Goal: Communication & Community: Ask a question

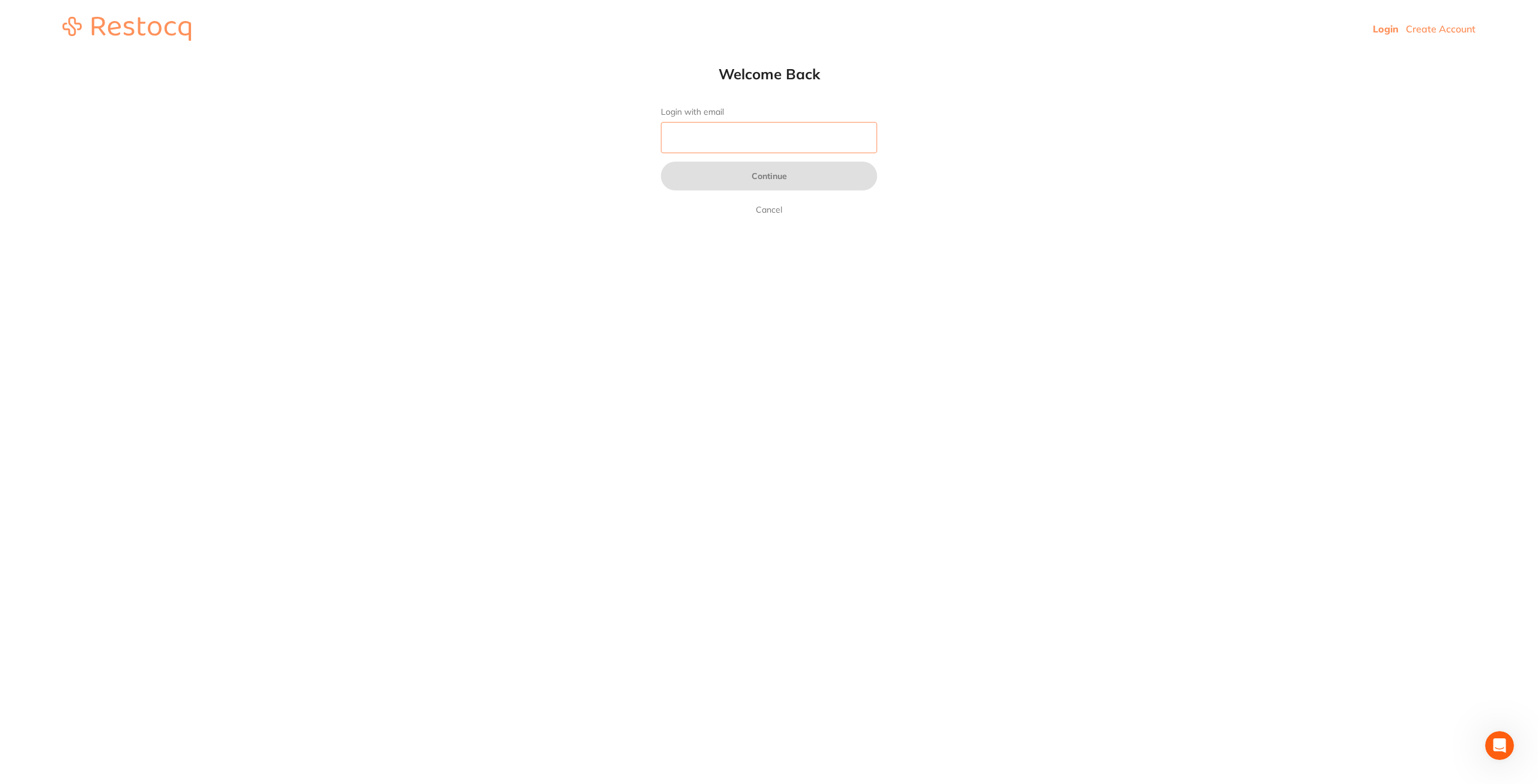
click at [724, 136] on input "Login with email" at bounding box center [769, 137] width 216 height 31
type input "[EMAIL_ADDRESS][DOMAIN_NAME]"
click at [778, 176] on button "Continue" at bounding box center [769, 176] width 216 height 29
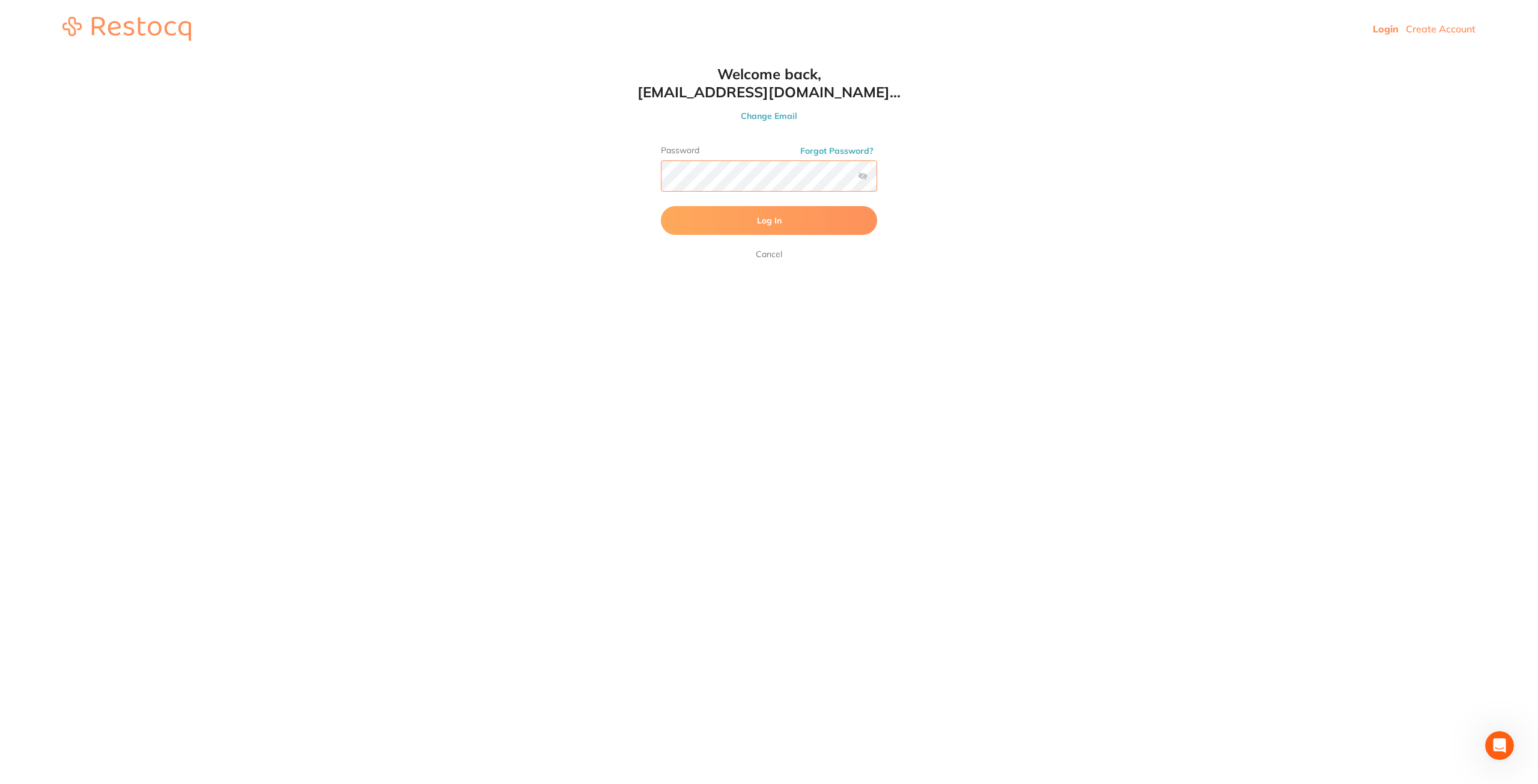
click at [661, 206] on button "Log In" at bounding box center [769, 220] width 216 height 29
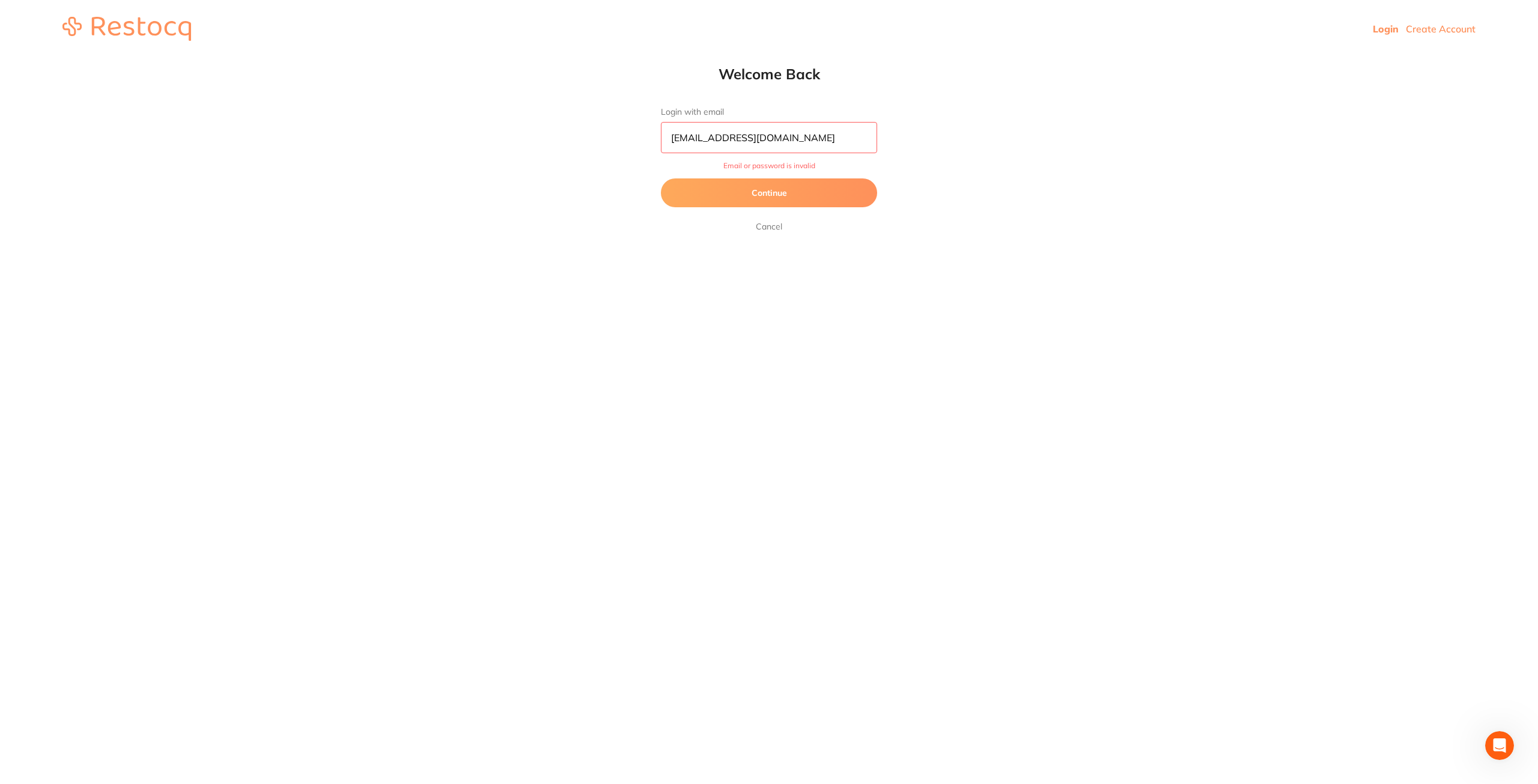
click at [808, 184] on button "Continue" at bounding box center [769, 192] width 216 height 29
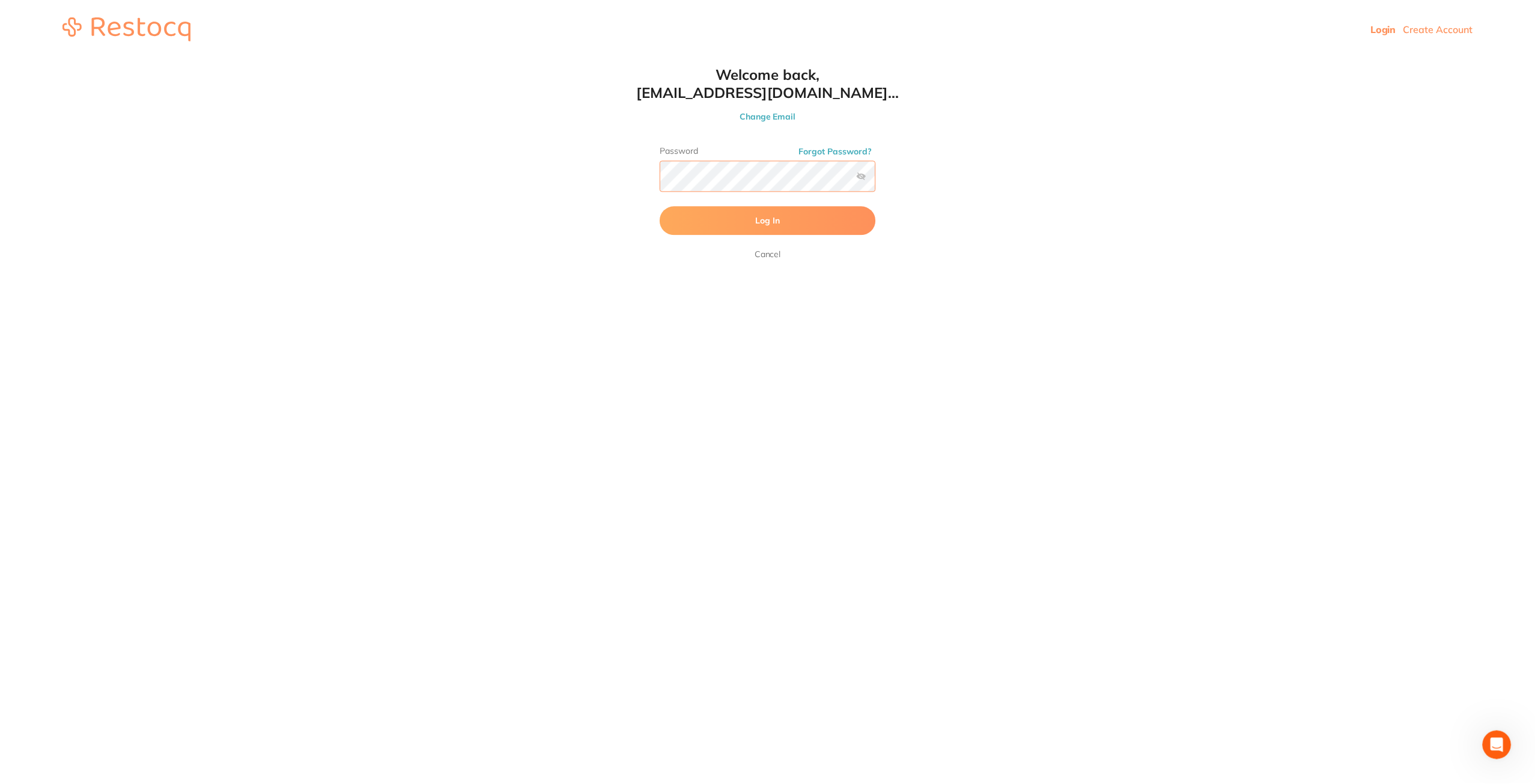
scroll to position [1, 0]
click at [589, 58] on html "Login Create Account Welcome Back Login with email [EMAIL_ADDRESS][DOMAIN_NAME]…" at bounding box center [769, 28] width 1537 height 58
click at [661, 206] on button "Log In" at bounding box center [769, 220] width 216 height 29
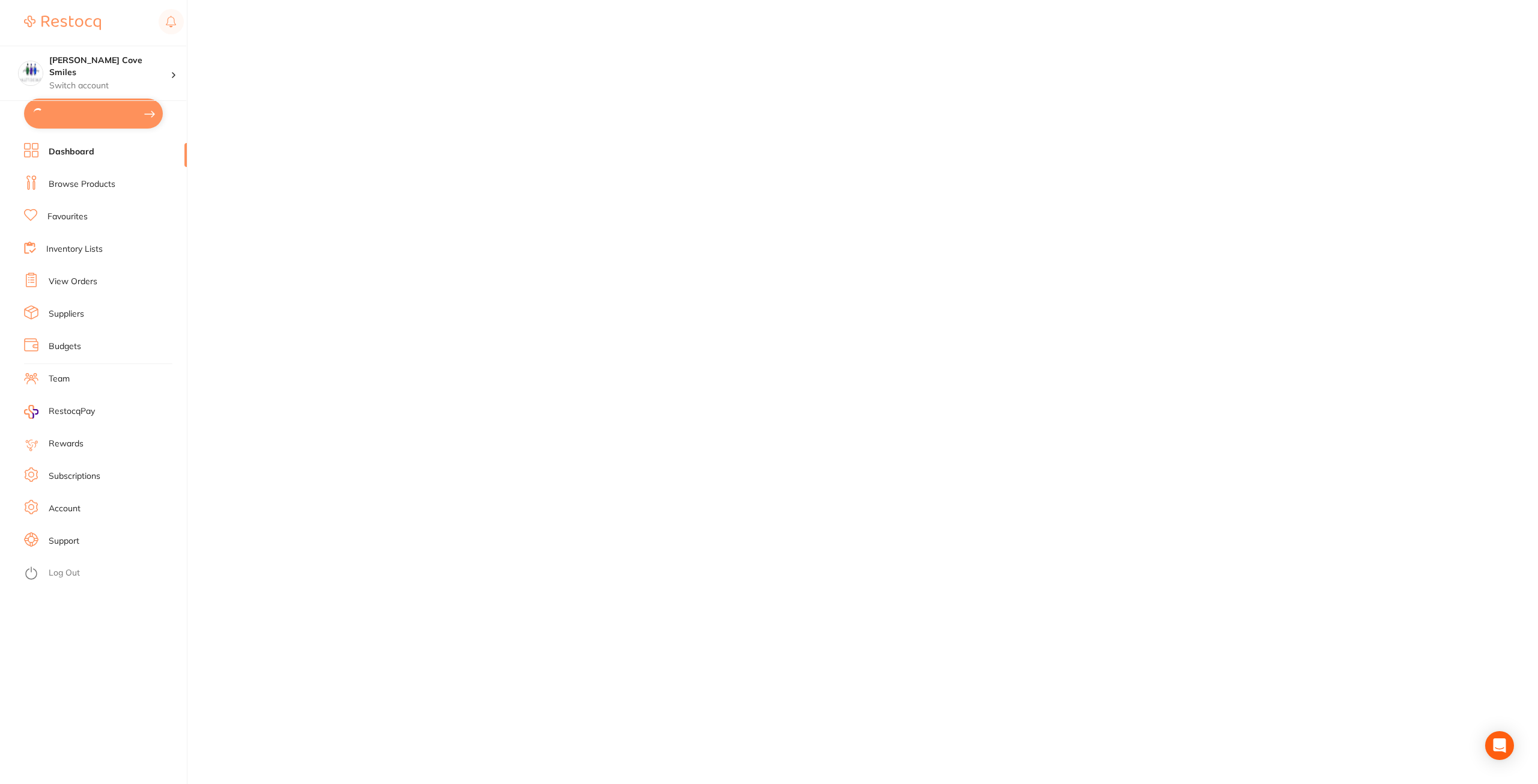
click at [78, 280] on link "View Orders" at bounding box center [73, 281] width 49 height 12
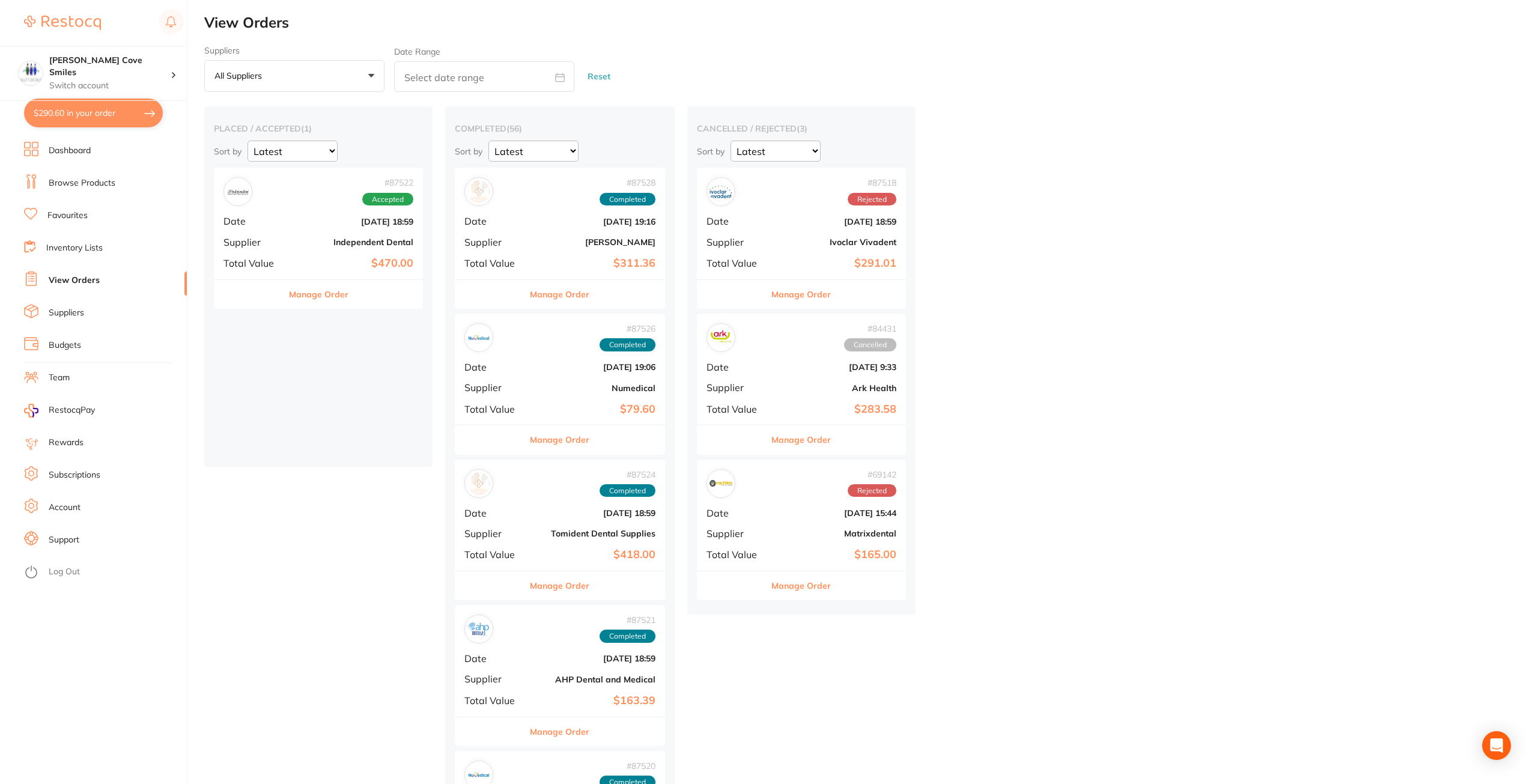
click at [309, 211] on div "# 87522 Accepted Date [DATE] 18:59 Supplier Independent Dental Total Value $470…" at bounding box center [318, 223] width 209 height 111
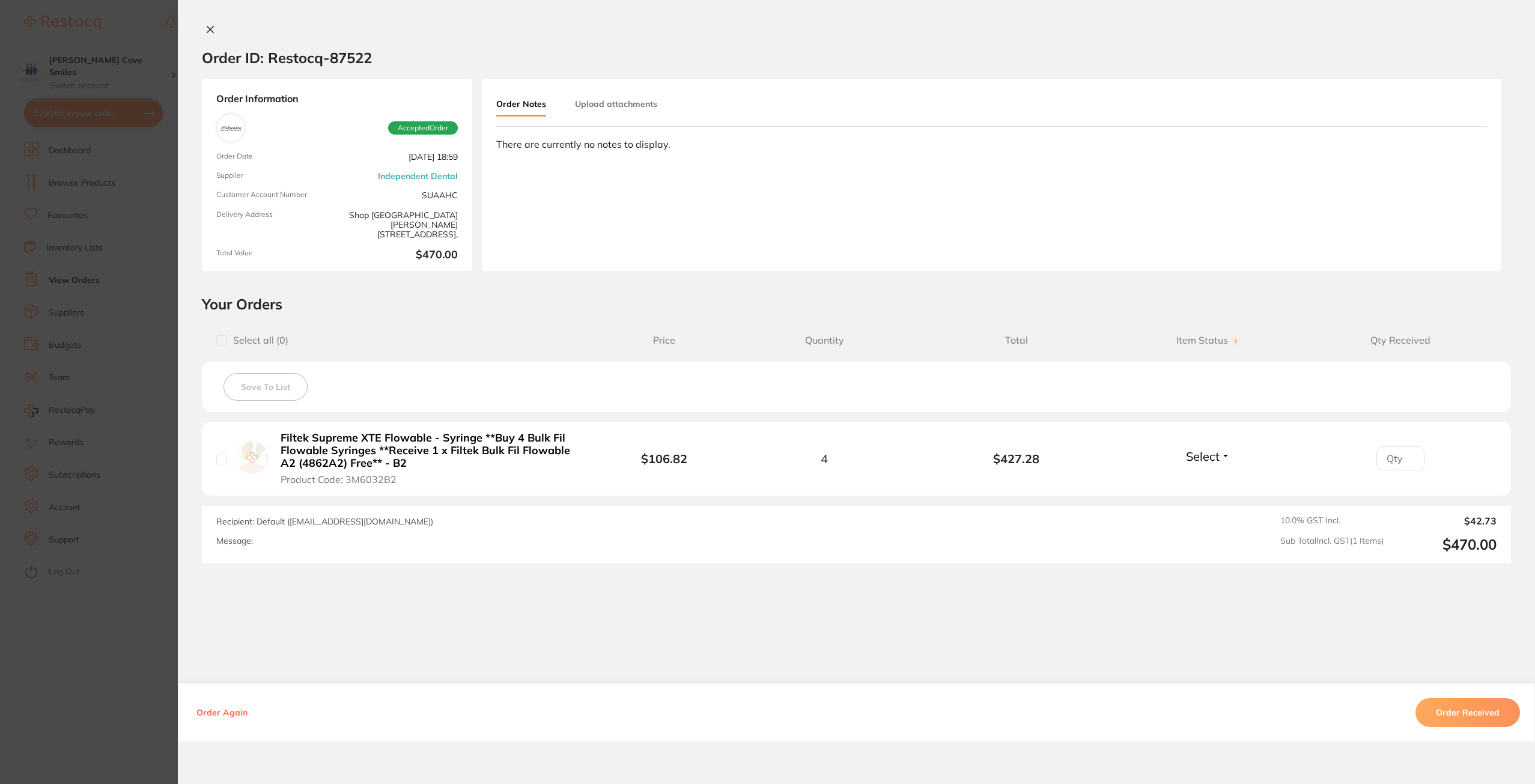
click at [1393, 466] on input "number" at bounding box center [1400, 458] width 48 height 24
type input "3"
click at [993, 616] on div "Order ID: Restocq- 87522 Order Information Accepted Order Order Date [DATE] 18:…" at bounding box center [856, 383] width 1357 height 718
click at [1216, 459] on span "Select" at bounding box center [1203, 456] width 33 height 15
click at [1211, 446] on span "Received" at bounding box center [1208, 446] width 30 height 0
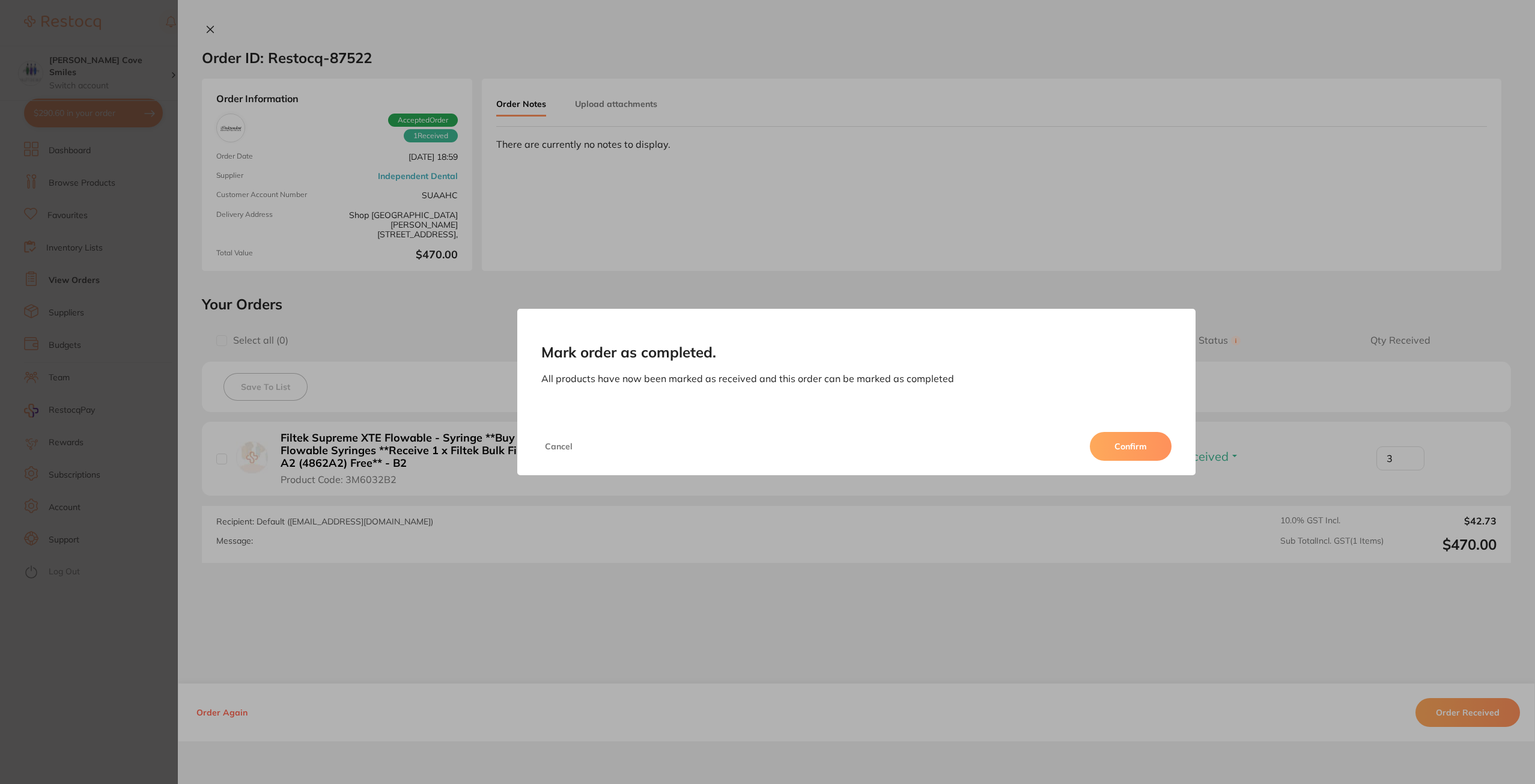
click at [547, 450] on button "Cancel" at bounding box center [558, 446] width 35 height 29
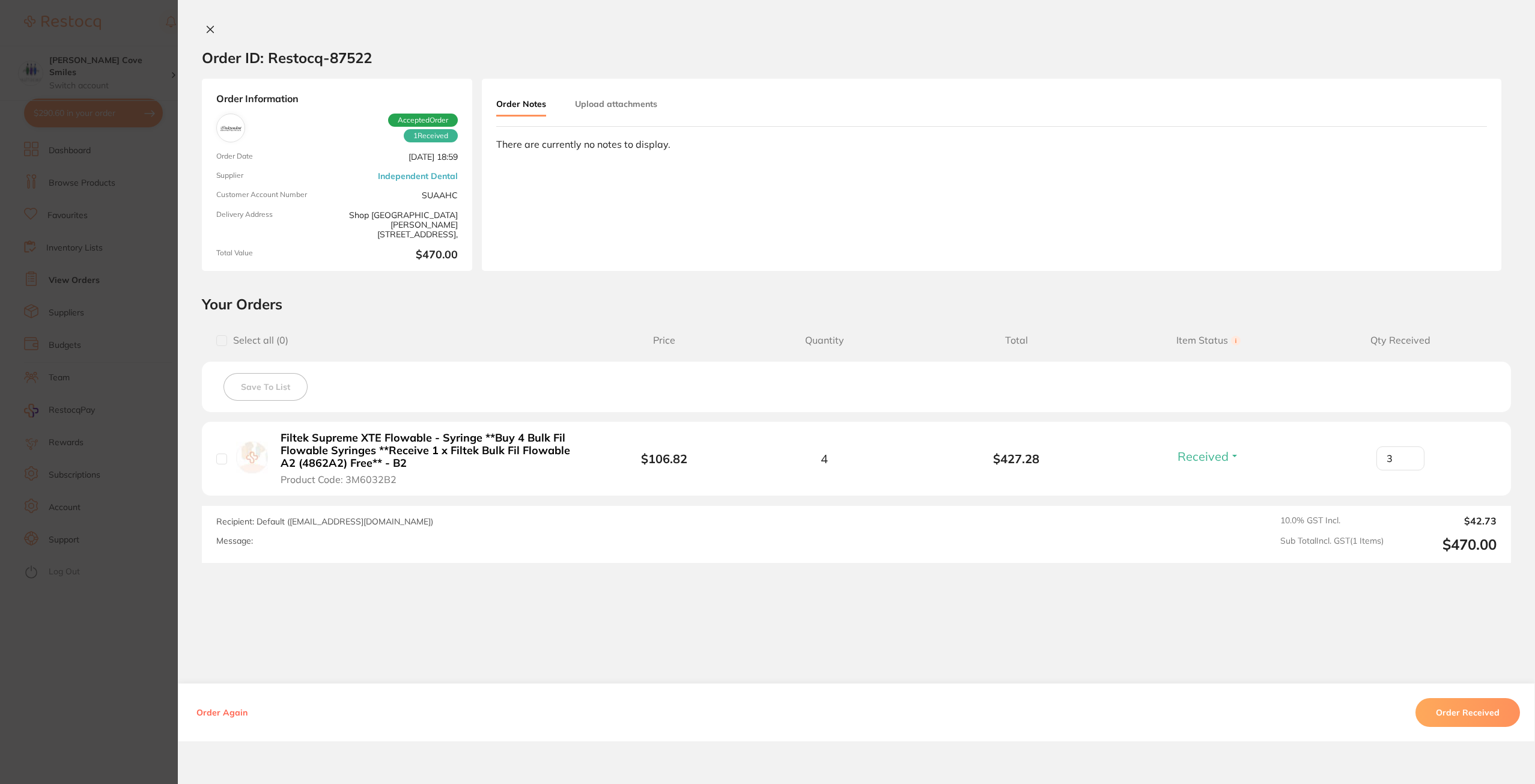
click at [1459, 712] on button "Order Received" at bounding box center [1467, 712] width 105 height 29
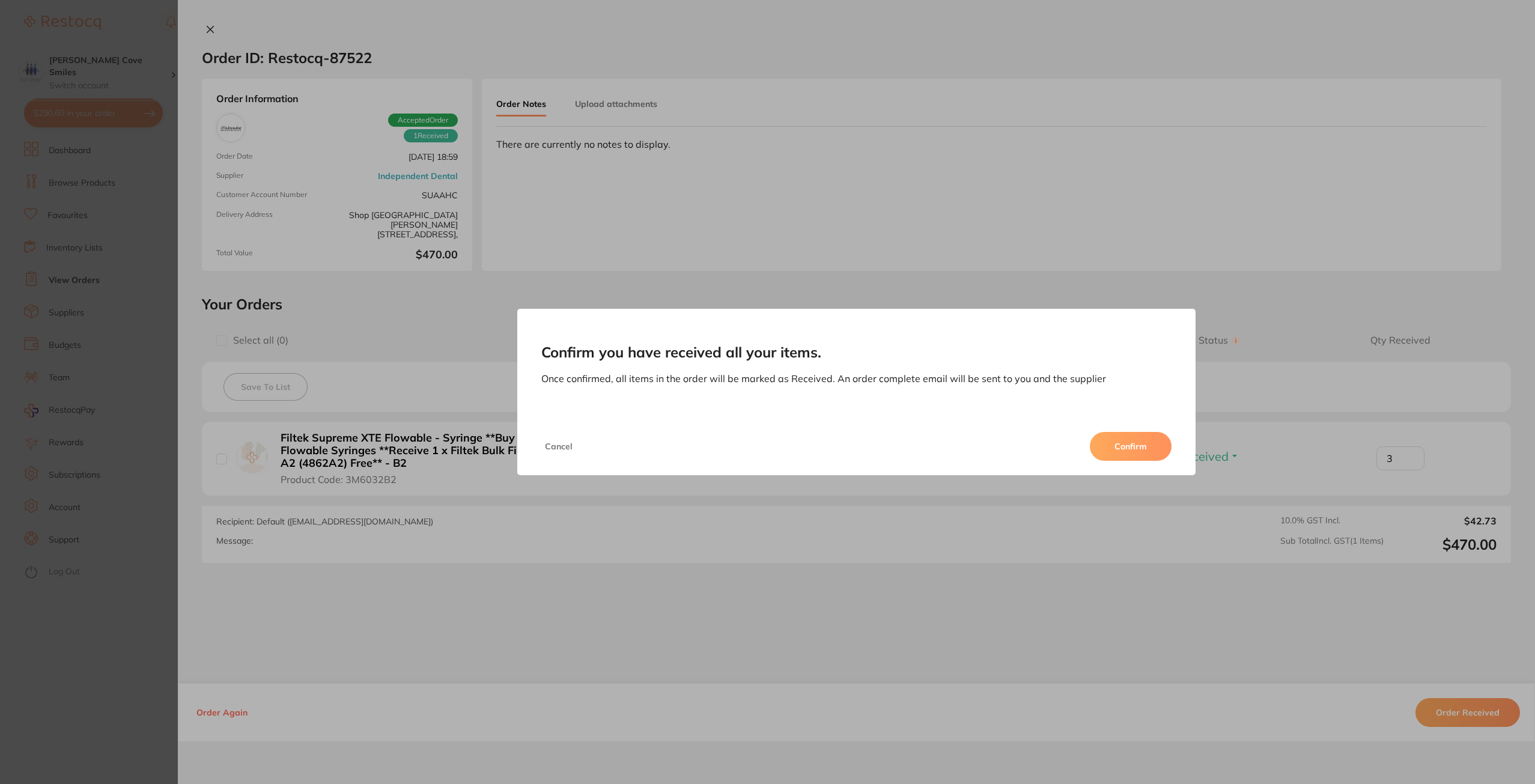
click at [548, 442] on button "Cancel" at bounding box center [558, 446] width 35 height 29
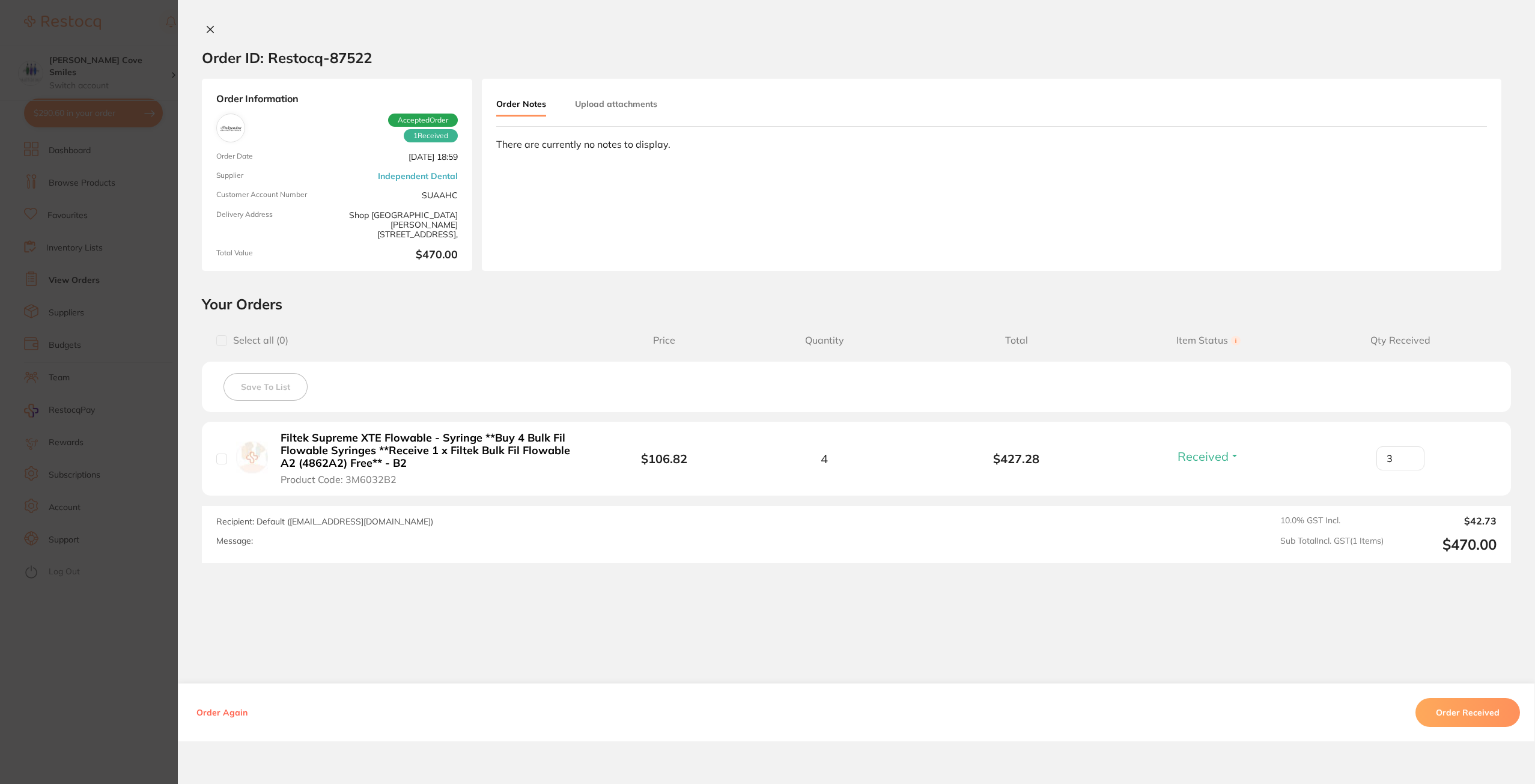
click at [211, 26] on icon at bounding box center [210, 30] width 10 height 10
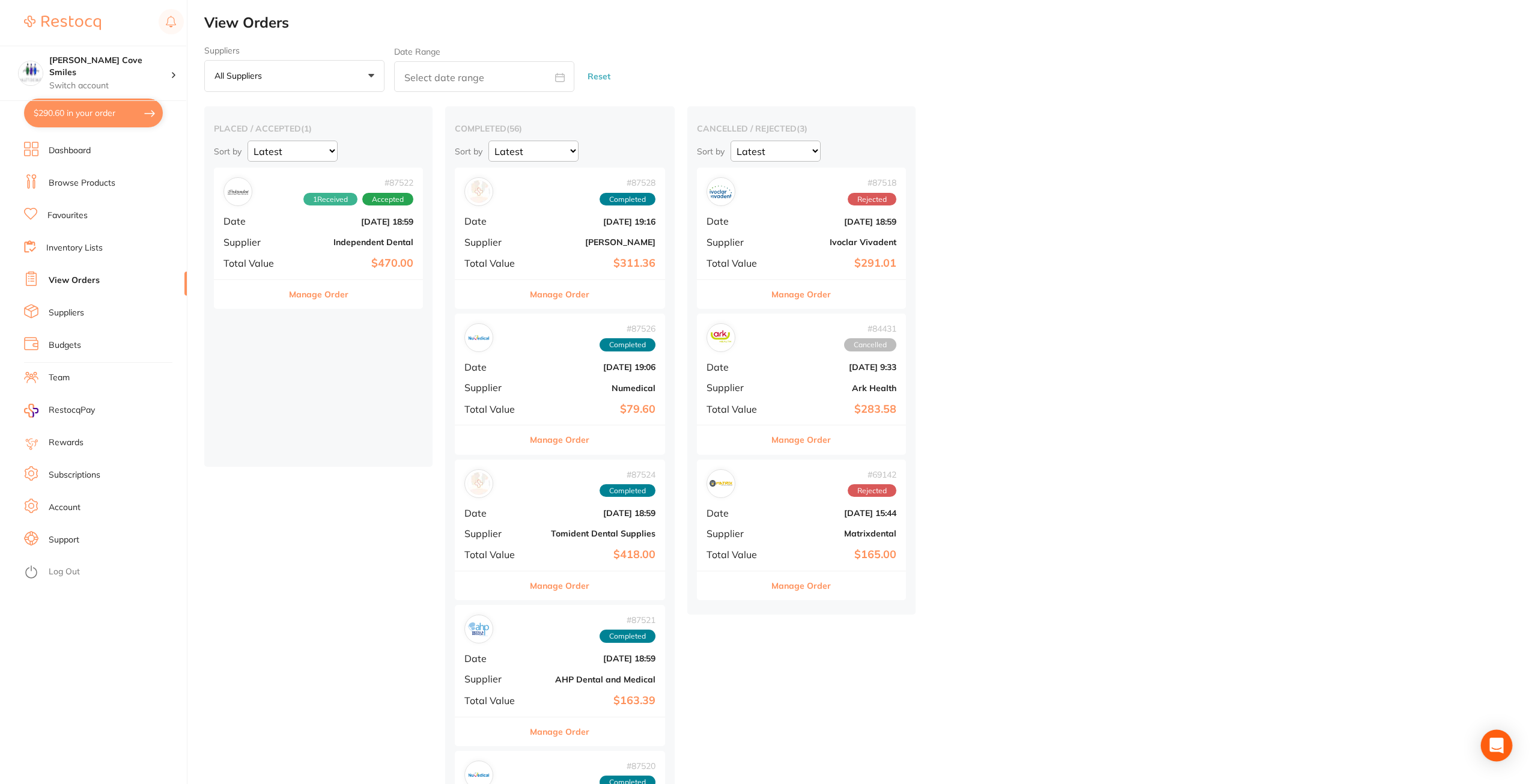
click at [1496, 744] on icon "Open Intercom Messenger" at bounding box center [1496, 745] width 14 height 15
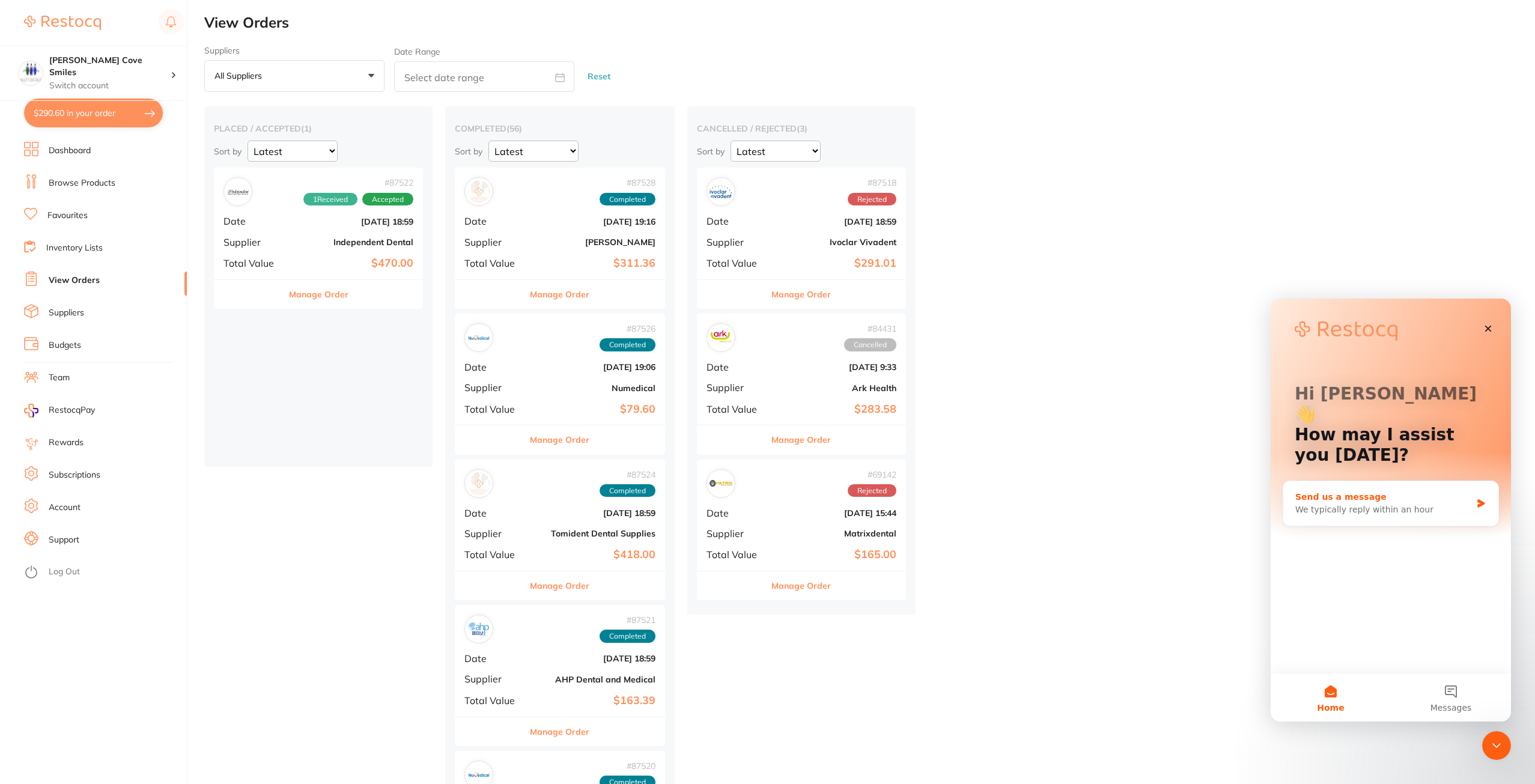
click at [1395, 503] on div "We typically reply within an hour" at bounding box center [1383, 509] width 176 height 12
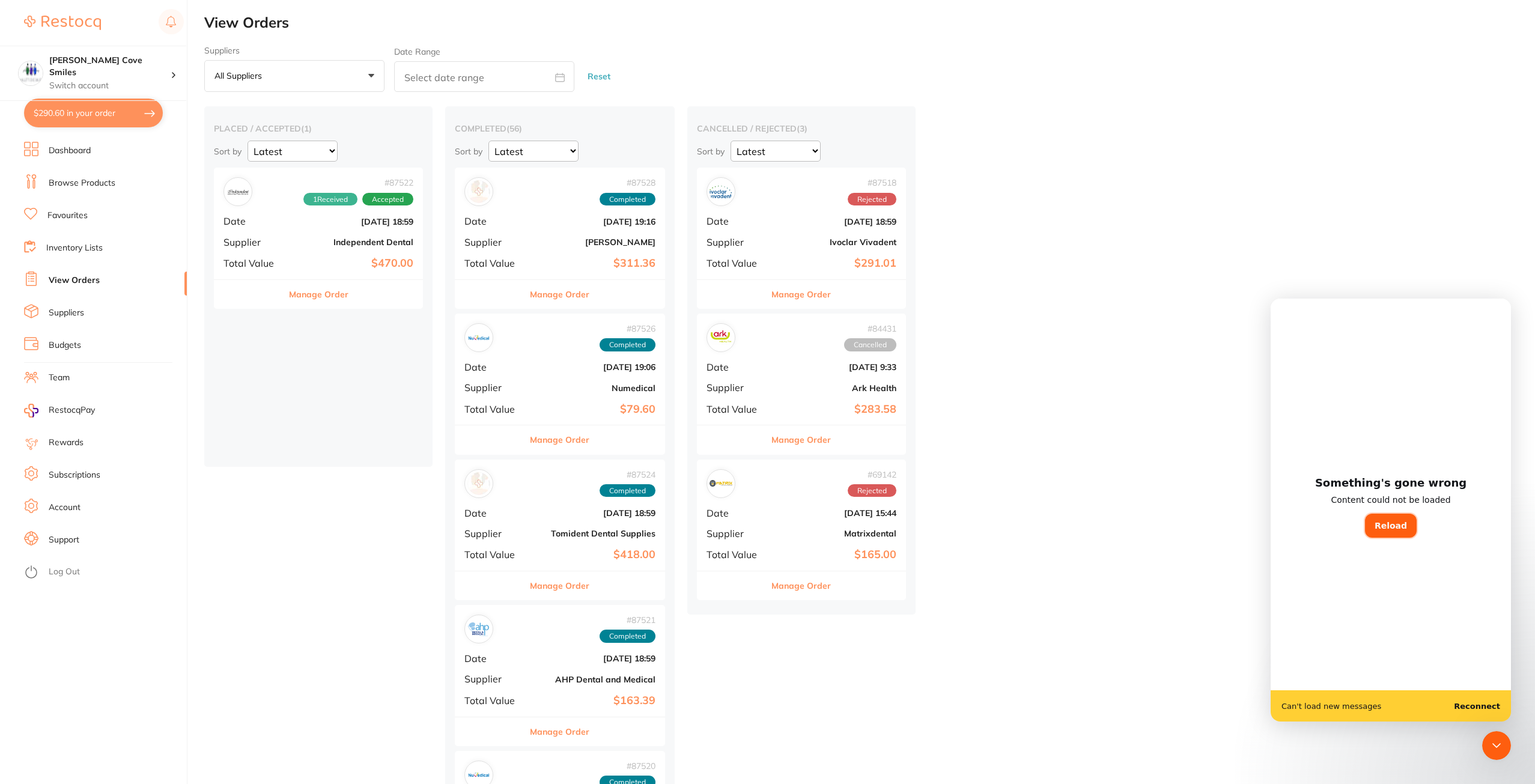
click at [1394, 527] on button "Reload" at bounding box center [1390, 525] width 51 height 24
click at [1389, 525] on button "Reload" at bounding box center [1390, 525] width 51 height 24
click at [1473, 709] on b "Reconnect" at bounding box center [1477, 706] width 46 height 9
click at [1407, 525] on button "Reload" at bounding box center [1390, 525] width 51 height 24
click at [309, 235] on div "# 87522 1 Received Accepted Date [DATE] 18:59 Supplier Independent Dental Total…" at bounding box center [318, 223] width 209 height 111
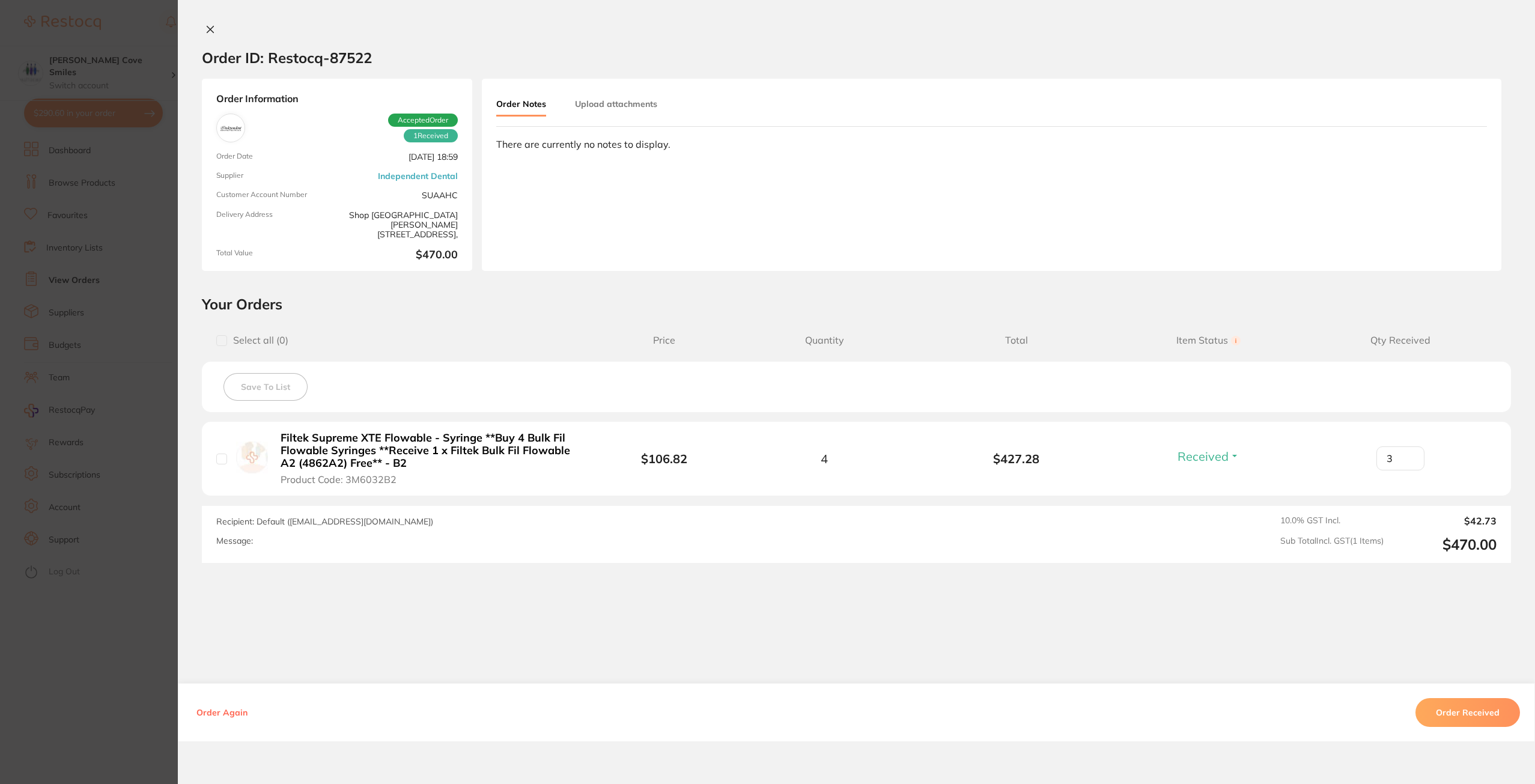
click at [205, 30] on icon at bounding box center [210, 30] width 10 height 10
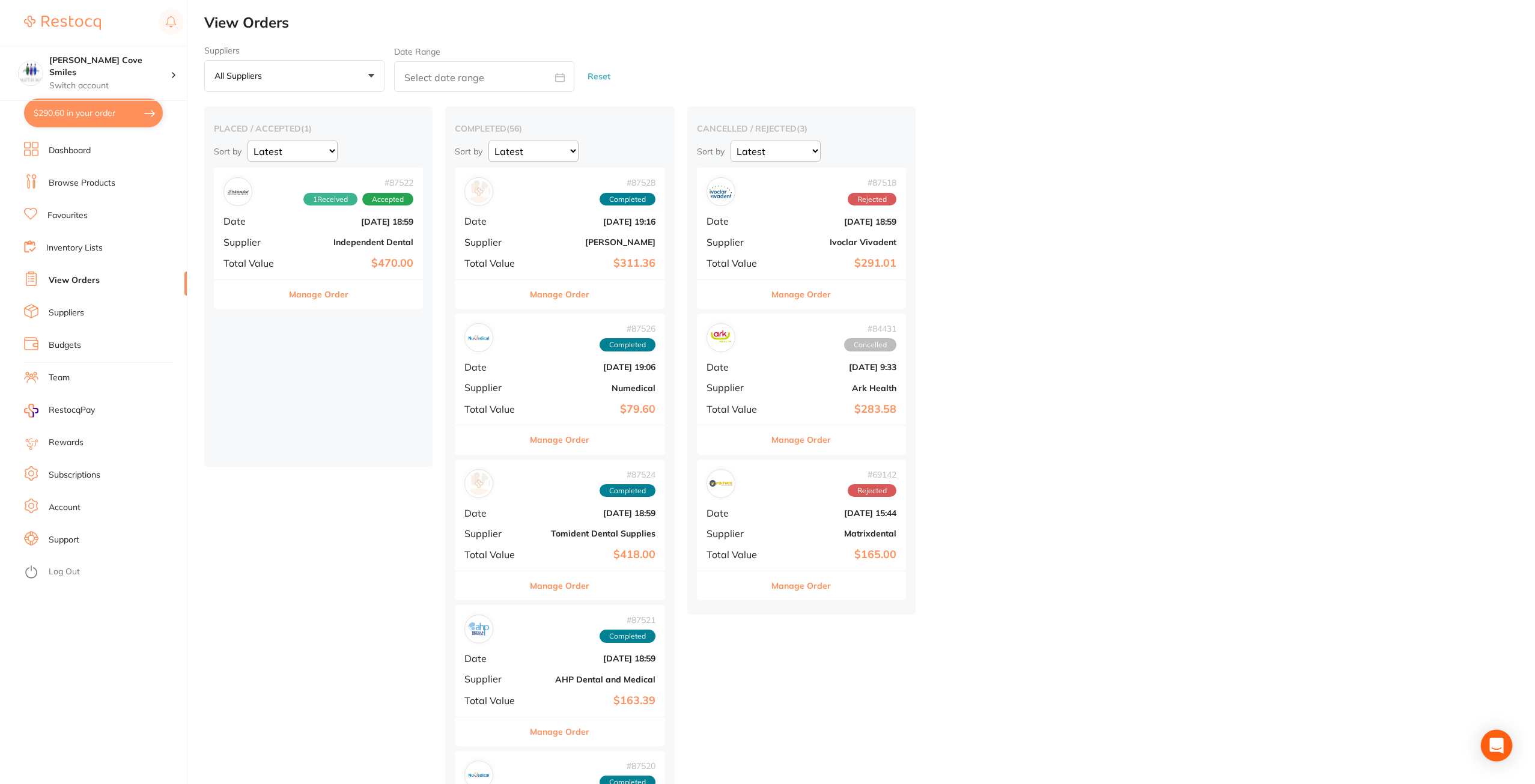
click at [1491, 747] on icon "Open Intercom Messenger" at bounding box center [1496, 745] width 14 height 15
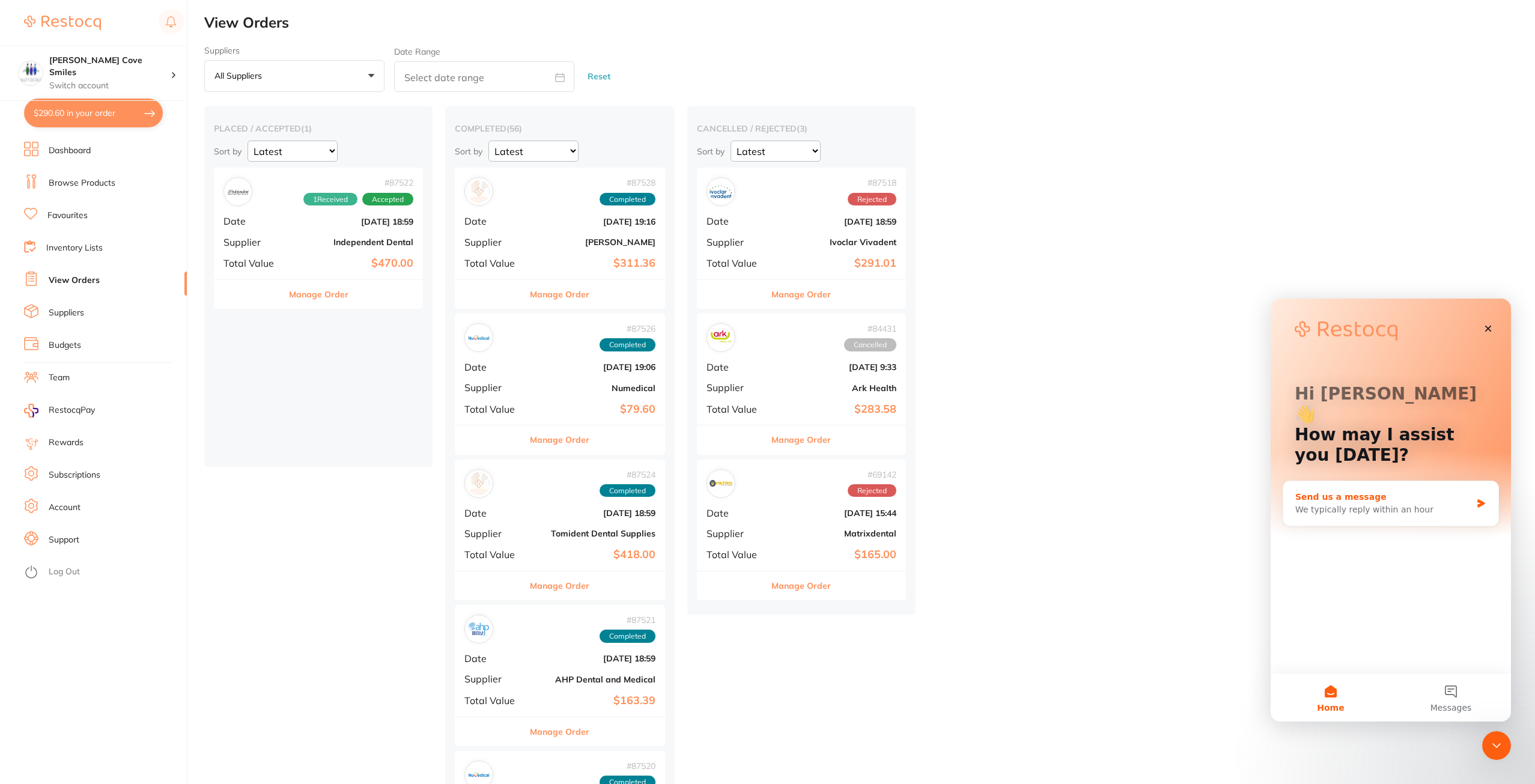
click at [1422, 501] on div "Send us a message We typically reply within an hour" at bounding box center [1390, 503] width 215 height 45
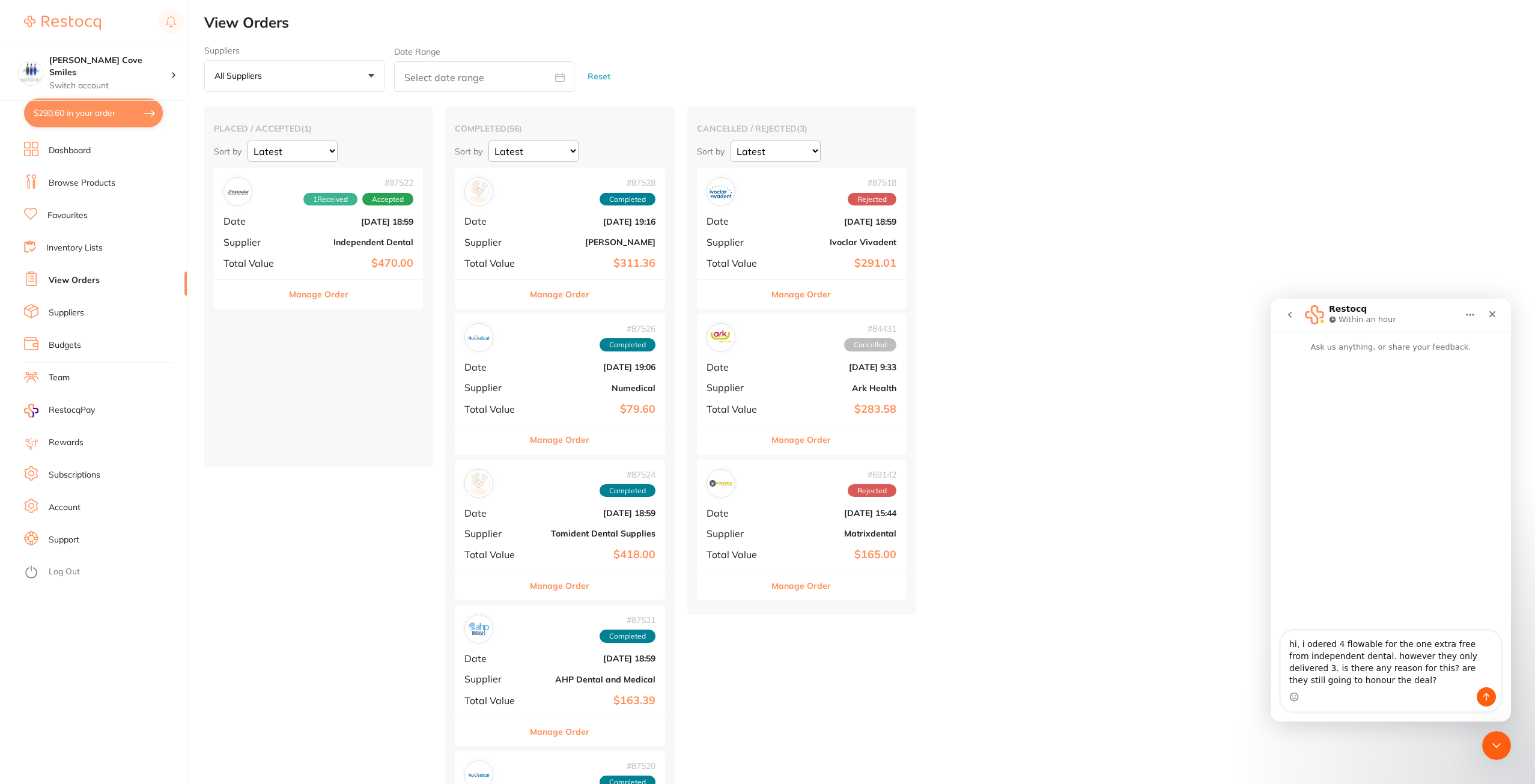
drag, startPoint x: 1476, startPoint y: 668, endPoint x: 1438, endPoint y: 700, distance: 49.7
click at [1438, 700] on div "Intercom messenger" at bounding box center [1390, 696] width 220 height 19
type textarea "hi, i ordered 4 flowable for the one extra free from independent dental. howeve…"
click at [1489, 696] on icon "Send a message…" at bounding box center [1486, 697] width 10 height 10
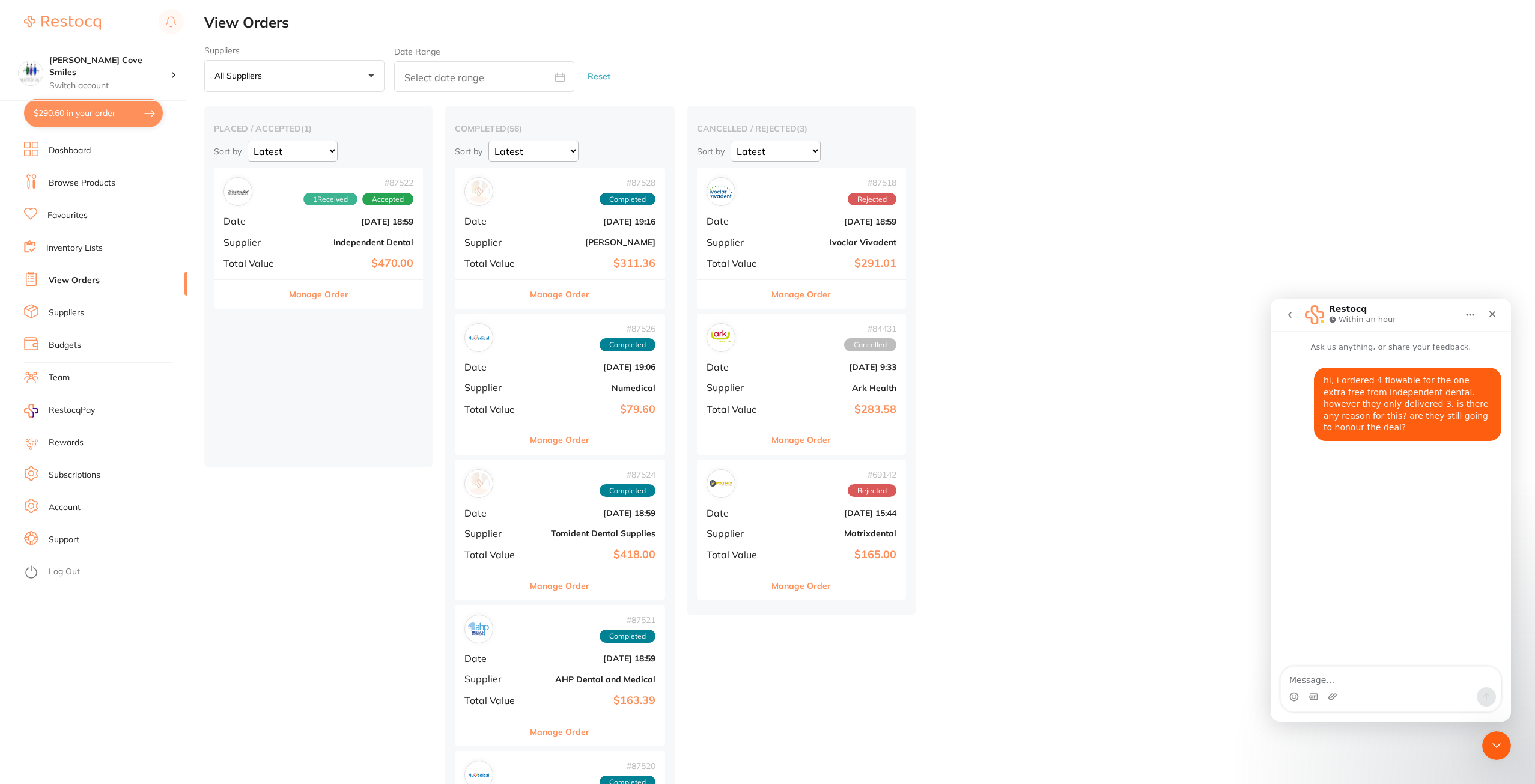
click at [102, 113] on button "$290.60 in your order" at bounding box center [93, 113] width 139 height 29
checkbox input "true"
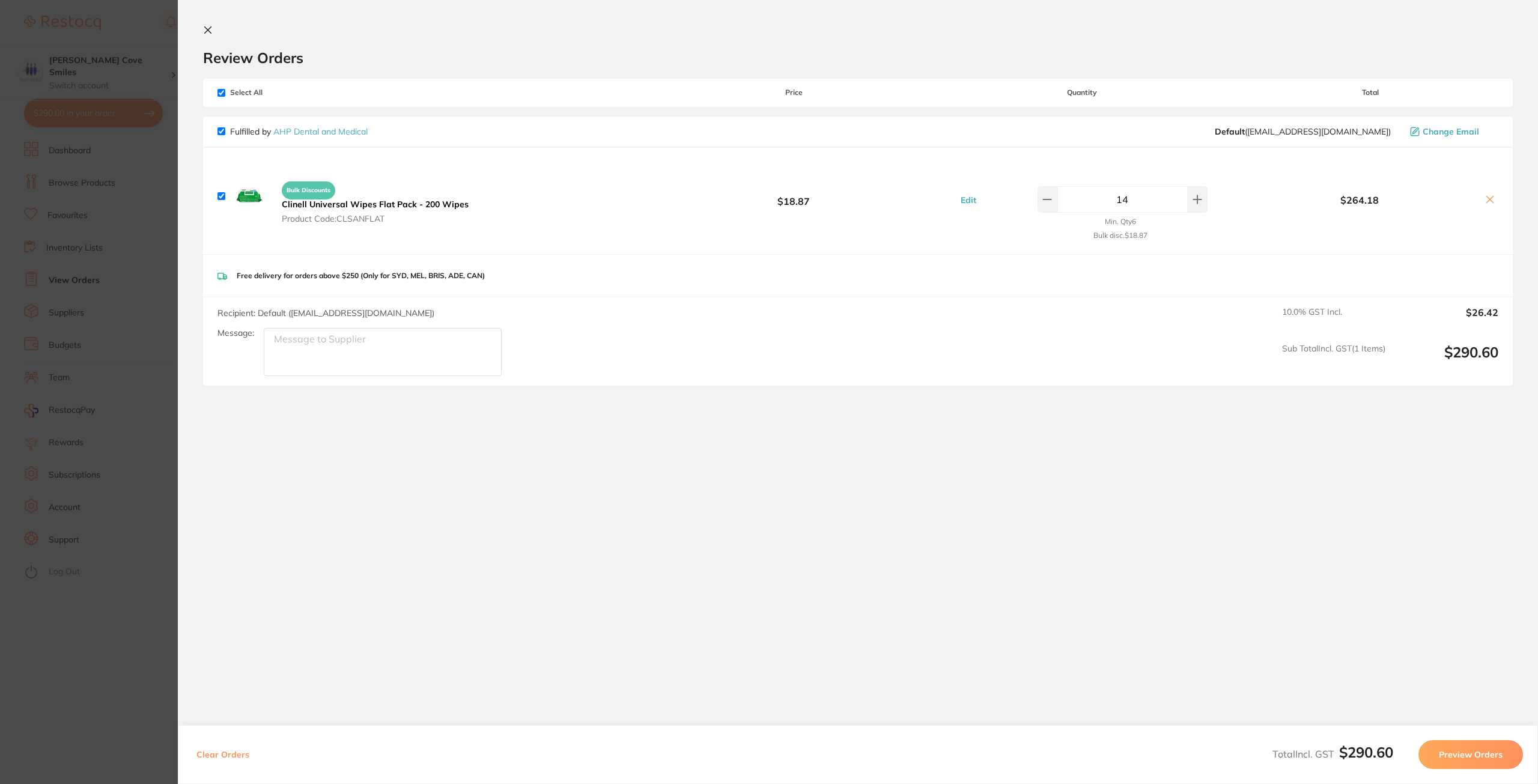
click at [79, 157] on section "Update RRP Set your pre negotiated price for this item. Item Agreed RRP (excl. …" at bounding box center [769, 392] width 1538 height 784
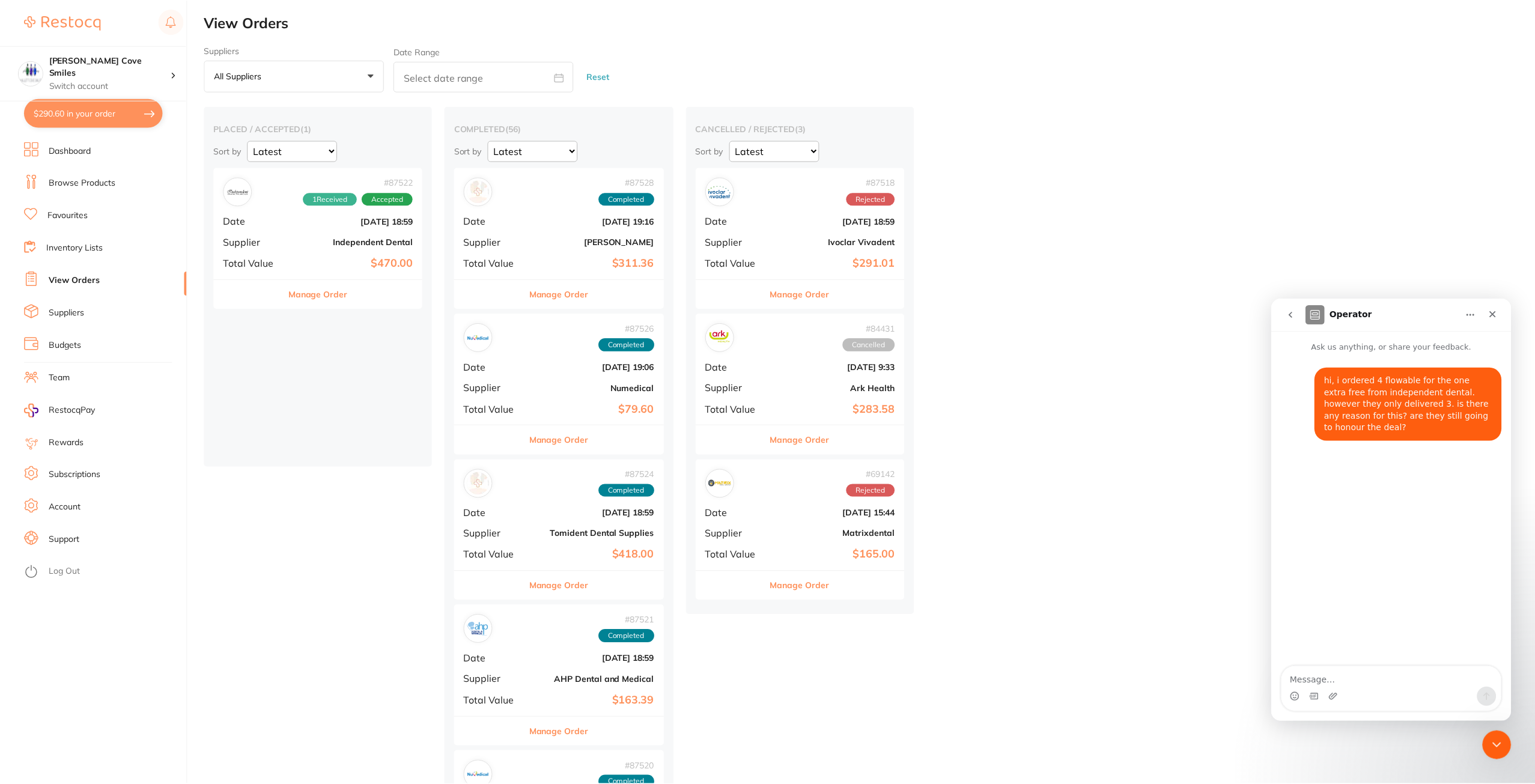
scroll to position [119, 0]
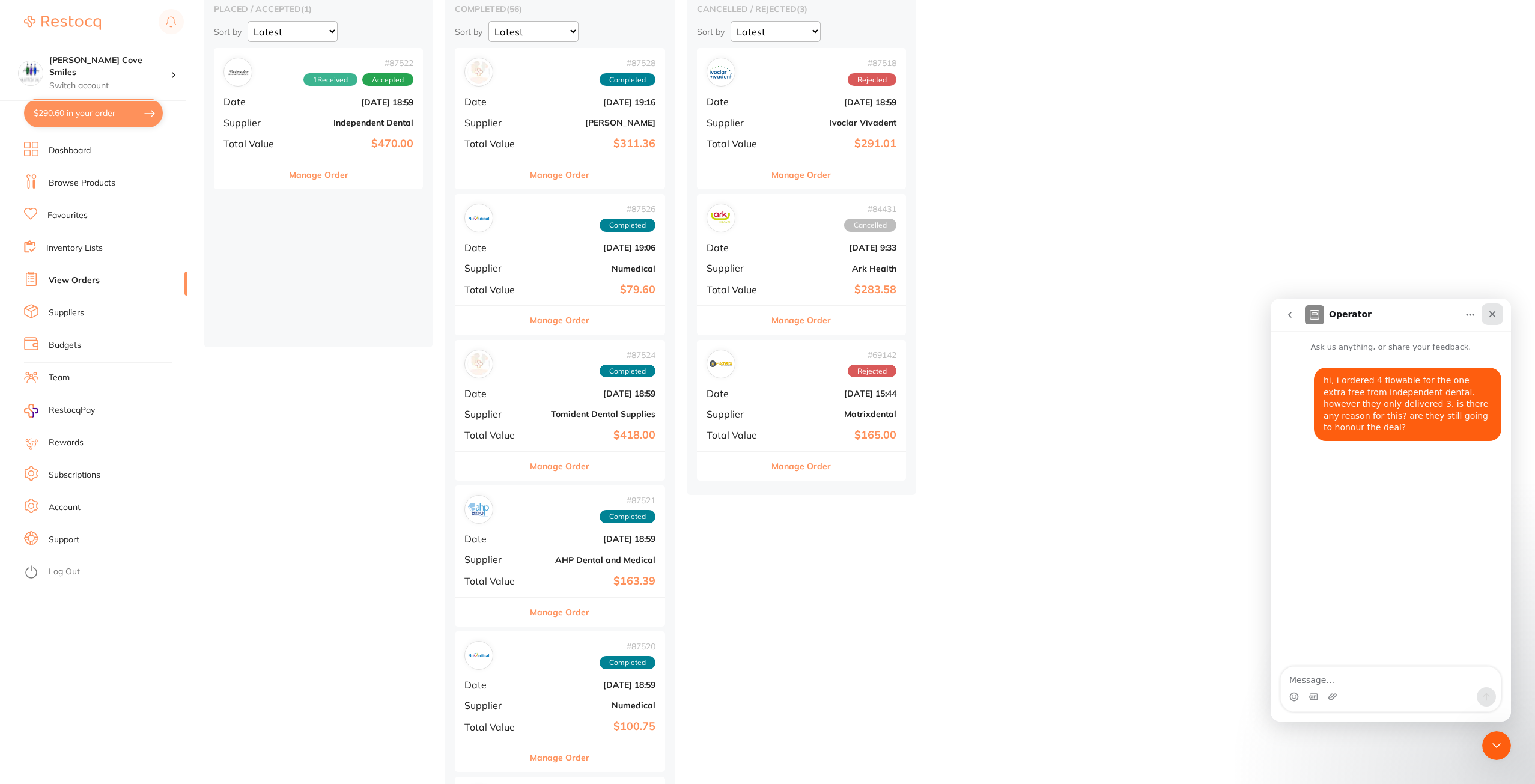
click at [1490, 316] on icon "Close" at bounding box center [1492, 314] width 10 height 10
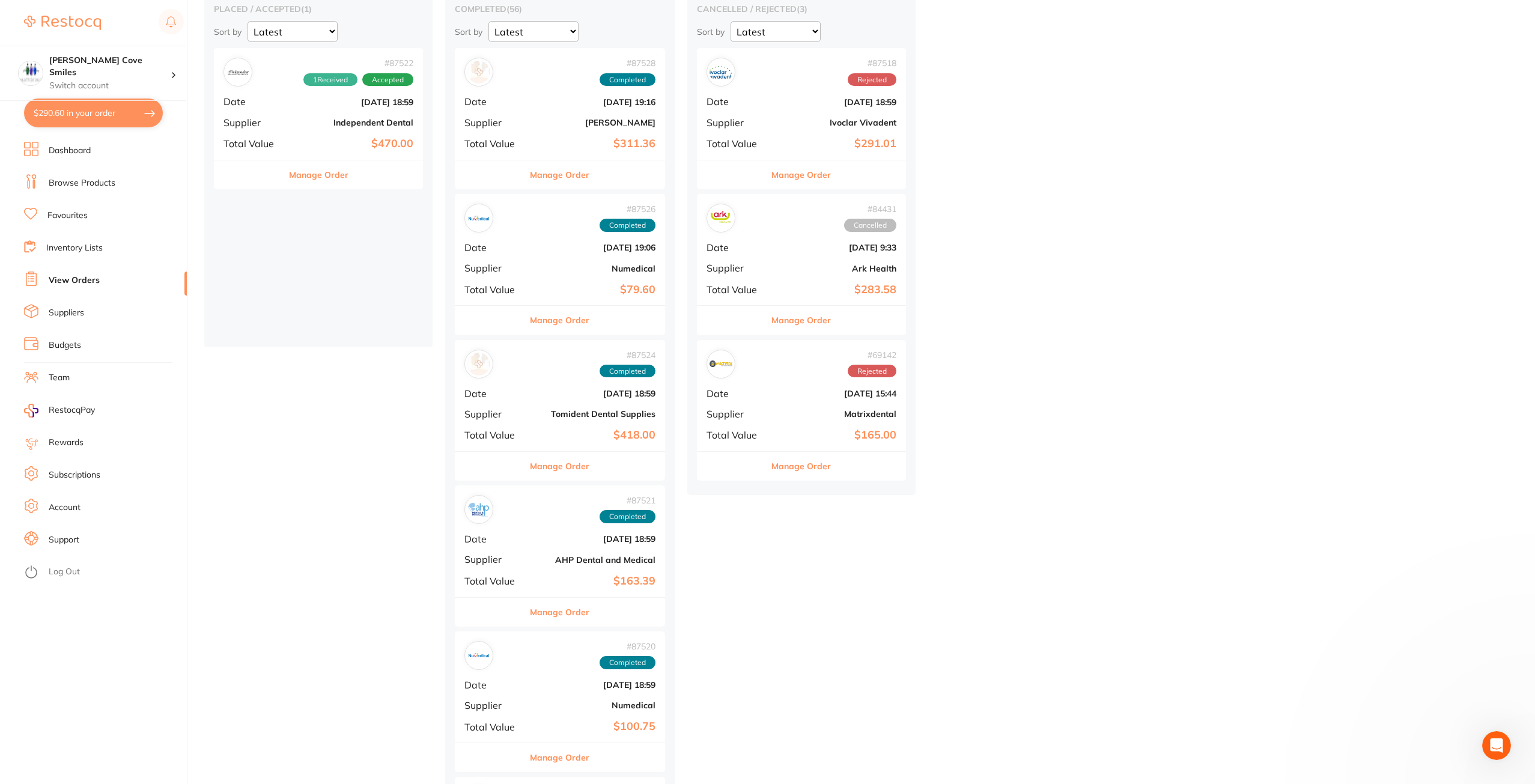
scroll to position [0, 0]
